Goal: Register for event/course

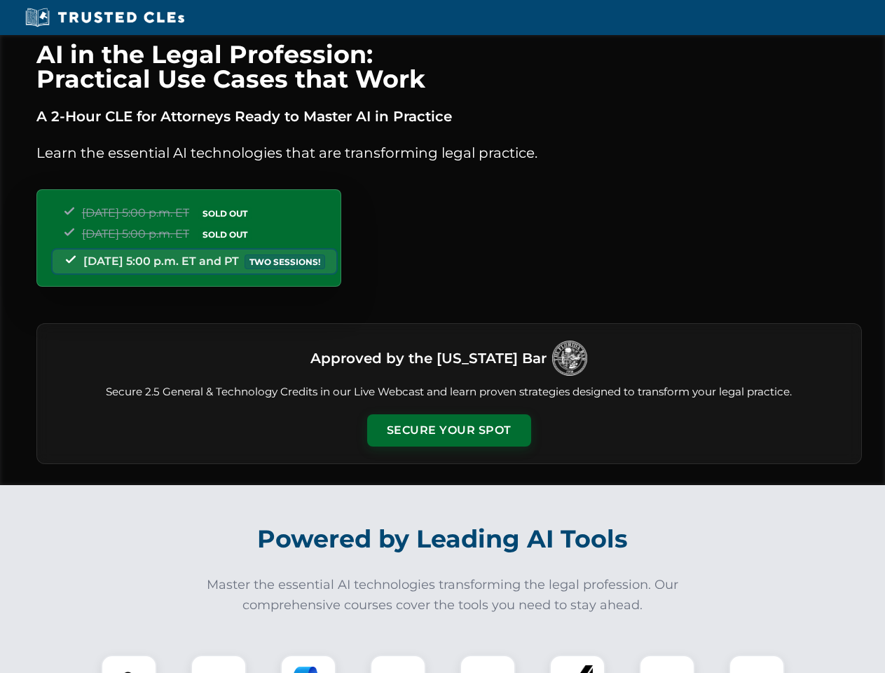
click at [448, 430] on button "Secure Your Spot" at bounding box center [449, 430] width 164 height 32
click at [129, 664] on img at bounding box center [129, 682] width 41 height 41
